Goal: Navigation & Orientation: Find specific page/section

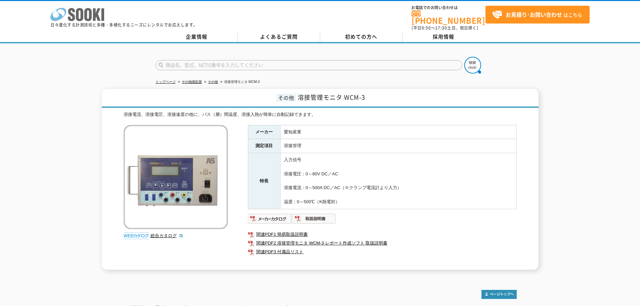
click at [94, 15] on polygon at bounding box center [97, 14] width 8 height 12
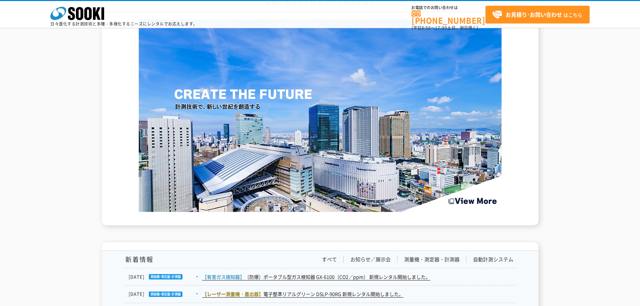
scroll to position [974, 0]
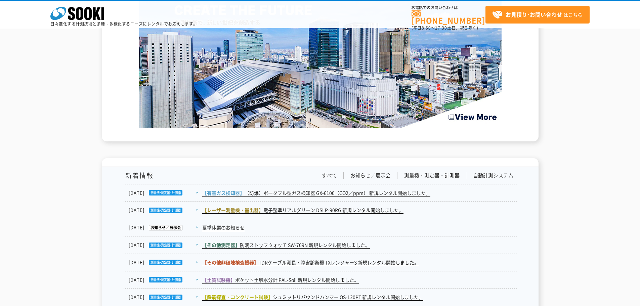
drag, startPoint x: 189, startPoint y: 170, endPoint x: 274, endPoint y: 170, distance: 84.7
click at [189, 170] on div "新着情報 すべて お知らせ／展示会 測量機・測定器・計測器 自動計測システム 2025.08.07 【有害ガス検知器】 （防爆）ポータブル型ガス検知器 GX-…" at bounding box center [320, 246] width 393 height 159
click at [334, 173] on link "すべて" at bounding box center [329, 175] width 15 height 7
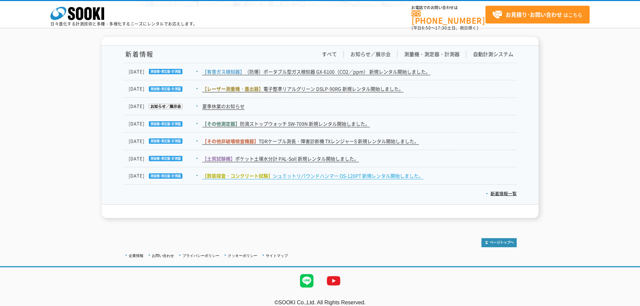
scroll to position [1103, 0]
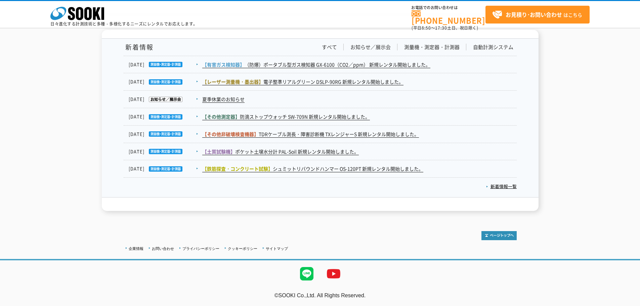
click at [73, 110] on div "新着情報 すべて お知らせ／展示会 測量機・測定器・計測器 自動計測システム 2025.08.07 【有害ガス検知器】 （防爆）ポータブル型ガス検知器 GX-…" at bounding box center [320, 120] width 640 height 181
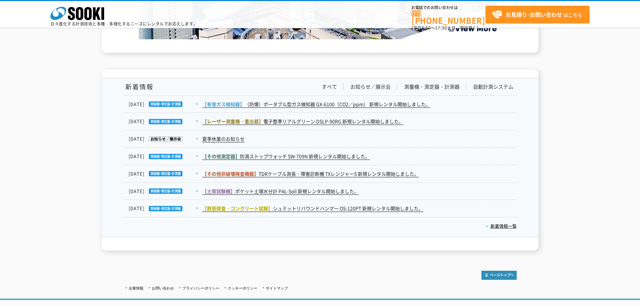
scroll to position [1069, 0]
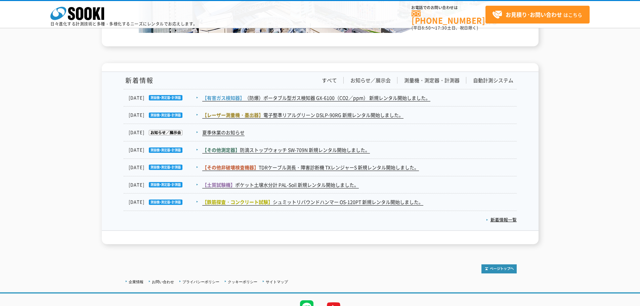
click at [548, 92] on div "新着情報 すべて お知らせ／展示会 測量機・測定器・計測器 自動計測システム 2025.08.07 【有害ガス検知器】 （防爆）ポータブル型ガス検知器 GX-…" at bounding box center [320, 153] width 640 height 181
